Goal: Transaction & Acquisition: Purchase product/service

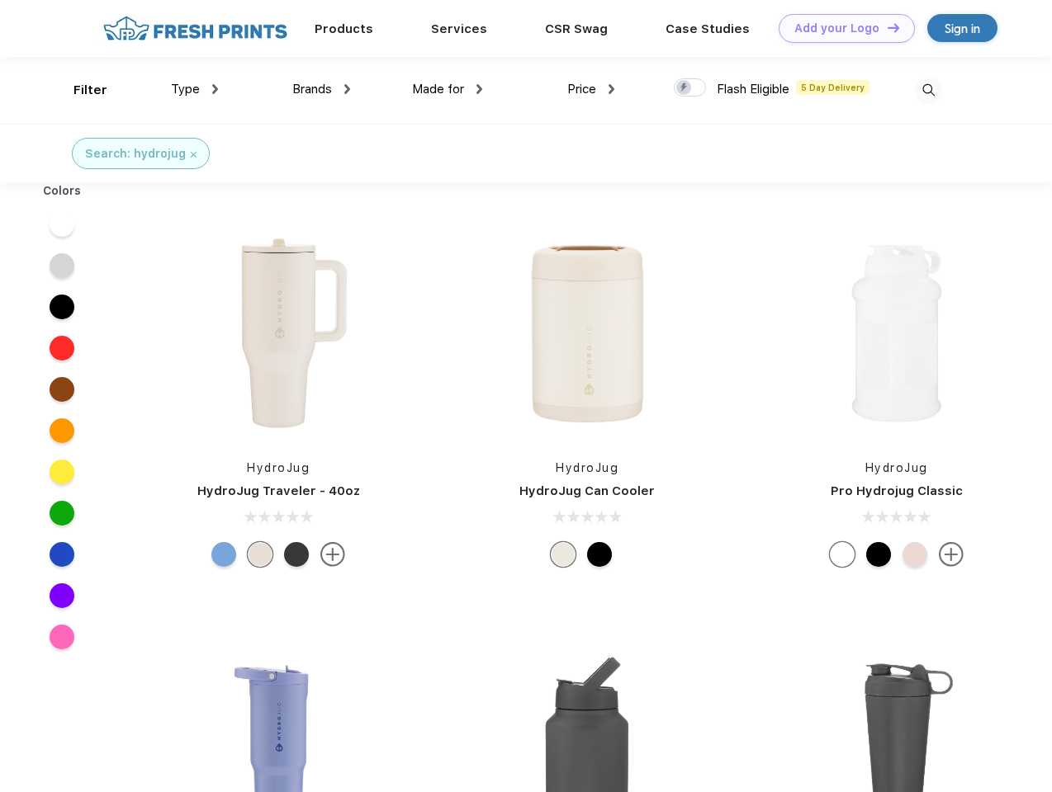
click at [840, 28] on link "Add your Logo Design Tool" at bounding box center [846, 28] width 136 height 29
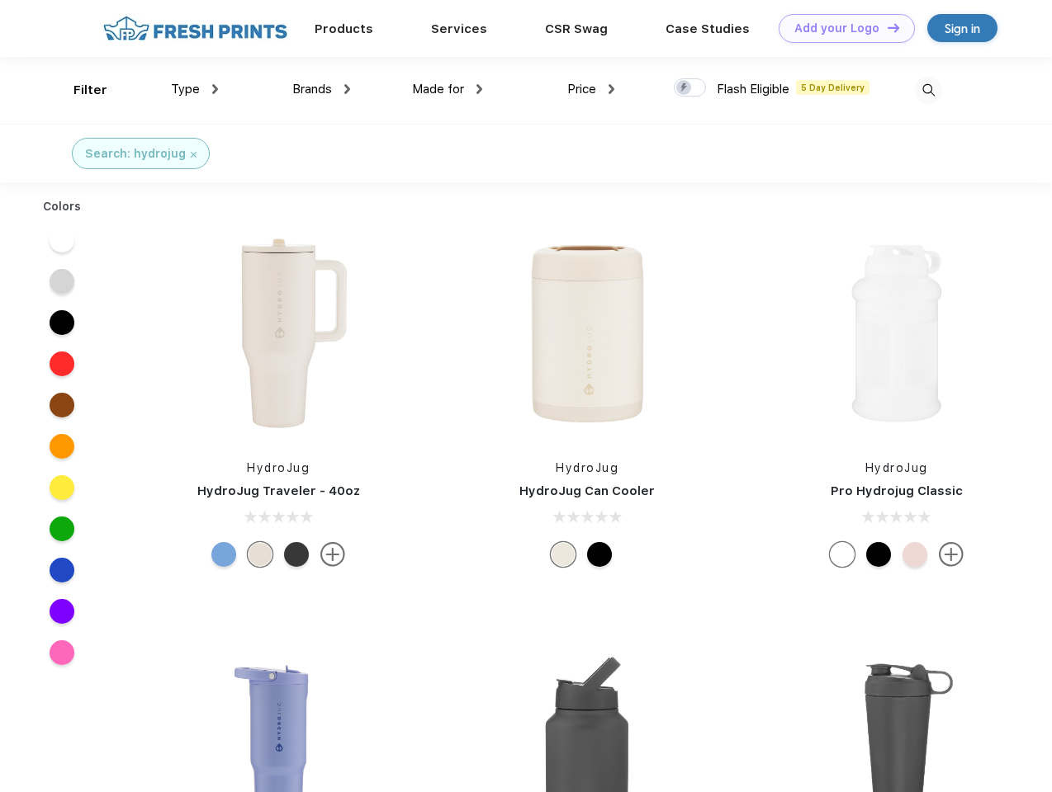
click at [0, 0] on div "Design Tool" at bounding box center [0, 0] width 0 height 0
click at [886, 27] on link "Add your Logo Design Tool" at bounding box center [846, 28] width 136 height 29
click at [79, 90] on div "Filter" at bounding box center [90, 90] width 34 height 19
click at [195, 89] on span "Type" at bounding box center [185, 89] width 29 height 15
click at [321, 89] on span "Brands" at bounding box center [312, 89] width 40 height 15
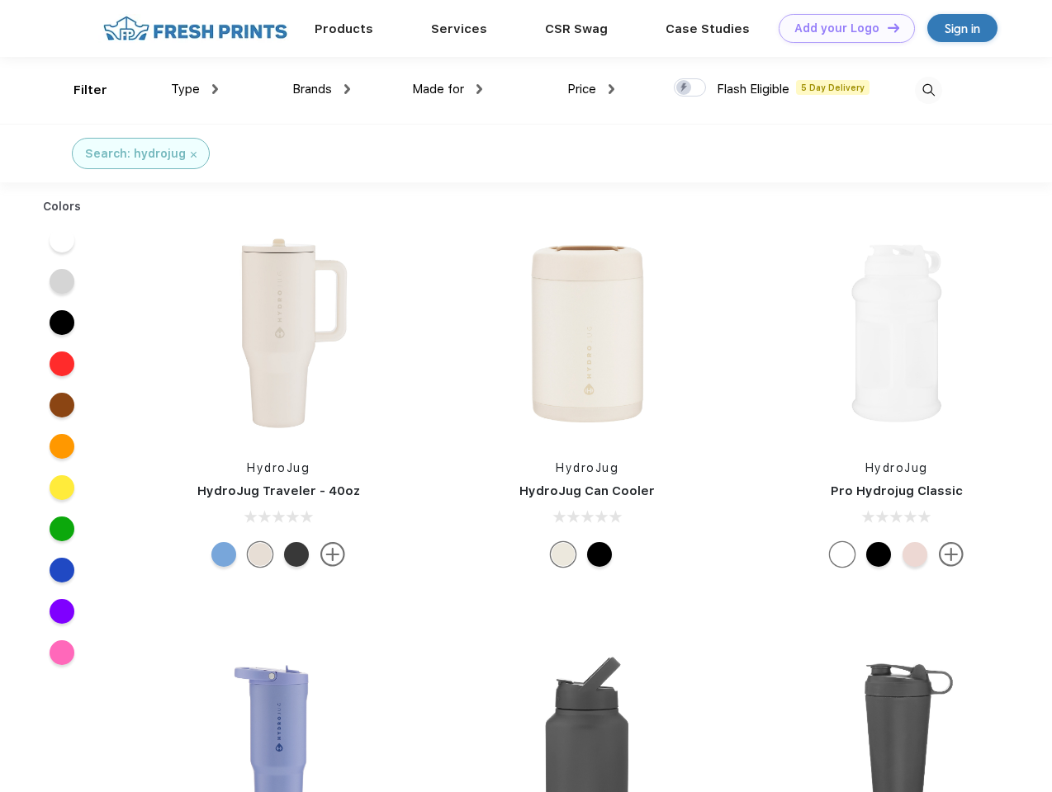
click at [447, 89] on span "Made for" at bounding box center [438, 89] width 52 height 15
click at [591, 89] on span "Price" at bounding box center [581, 89] width 29 height 15
click at [690, 88] on div at bounding box center [690, 87] width 32 height 18
click at [684, 88] on input "checkbox" at bounding box center [679, 83] width 11 height 11
click at [928, 90] on img at bounding box center [928, 90] width 27 height 27
